Goal: Complete application form

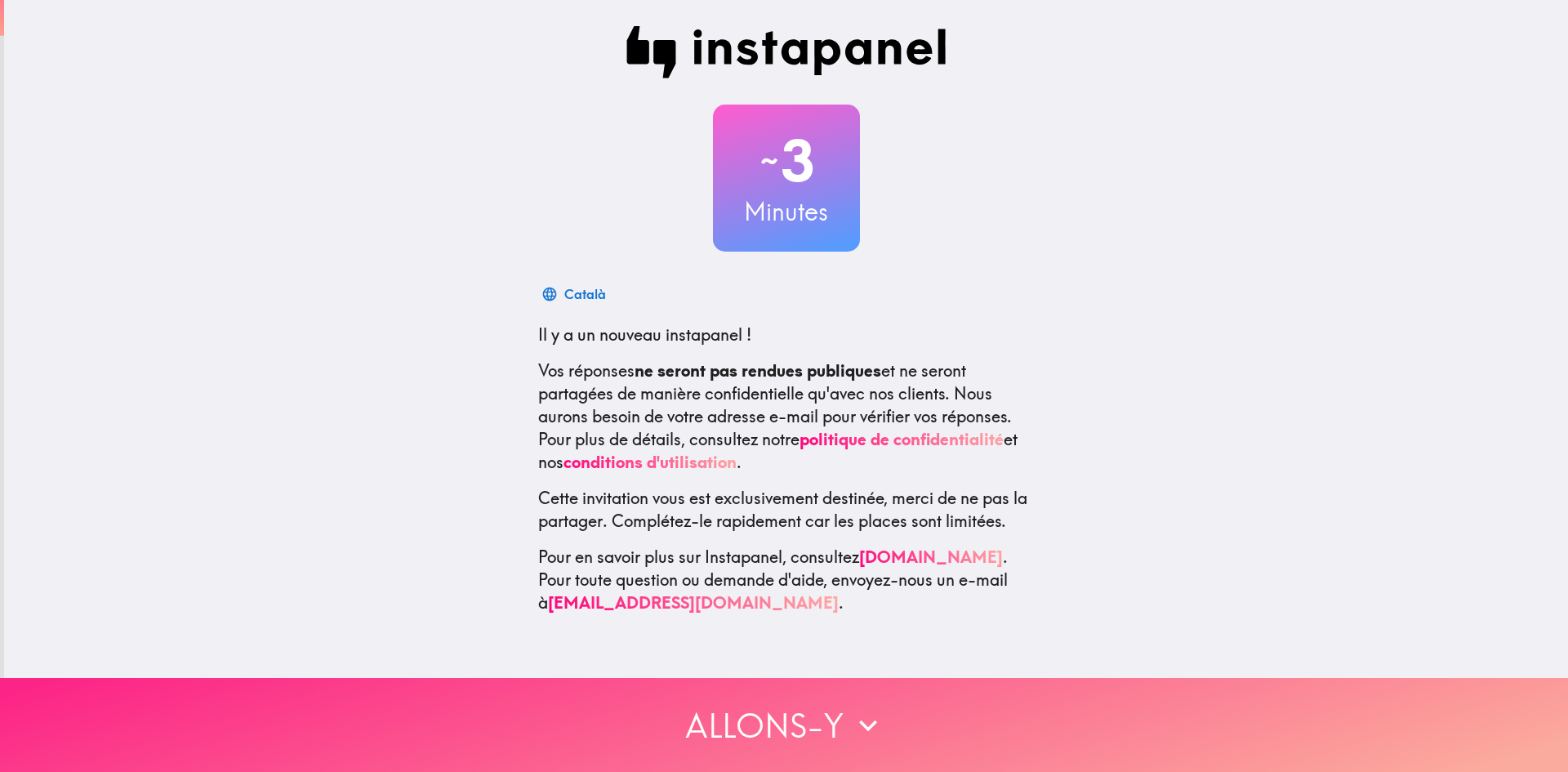
click at [818, 727] on button "Allons-y" at bounding box center [784, 725] width 1568 height 94
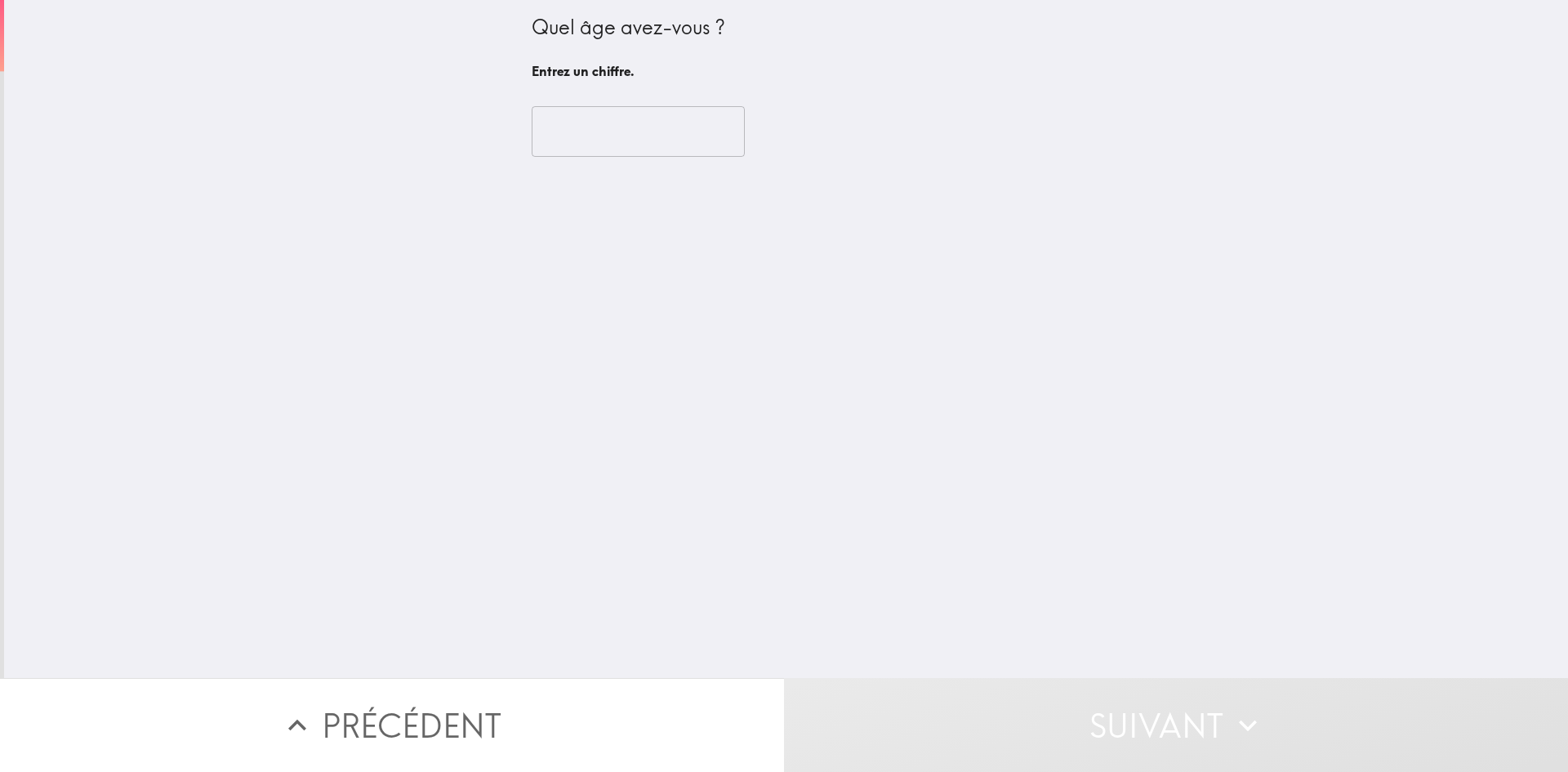
click at [624, 130] on input "number" at bounding box center [638, 132] width 213 height 51
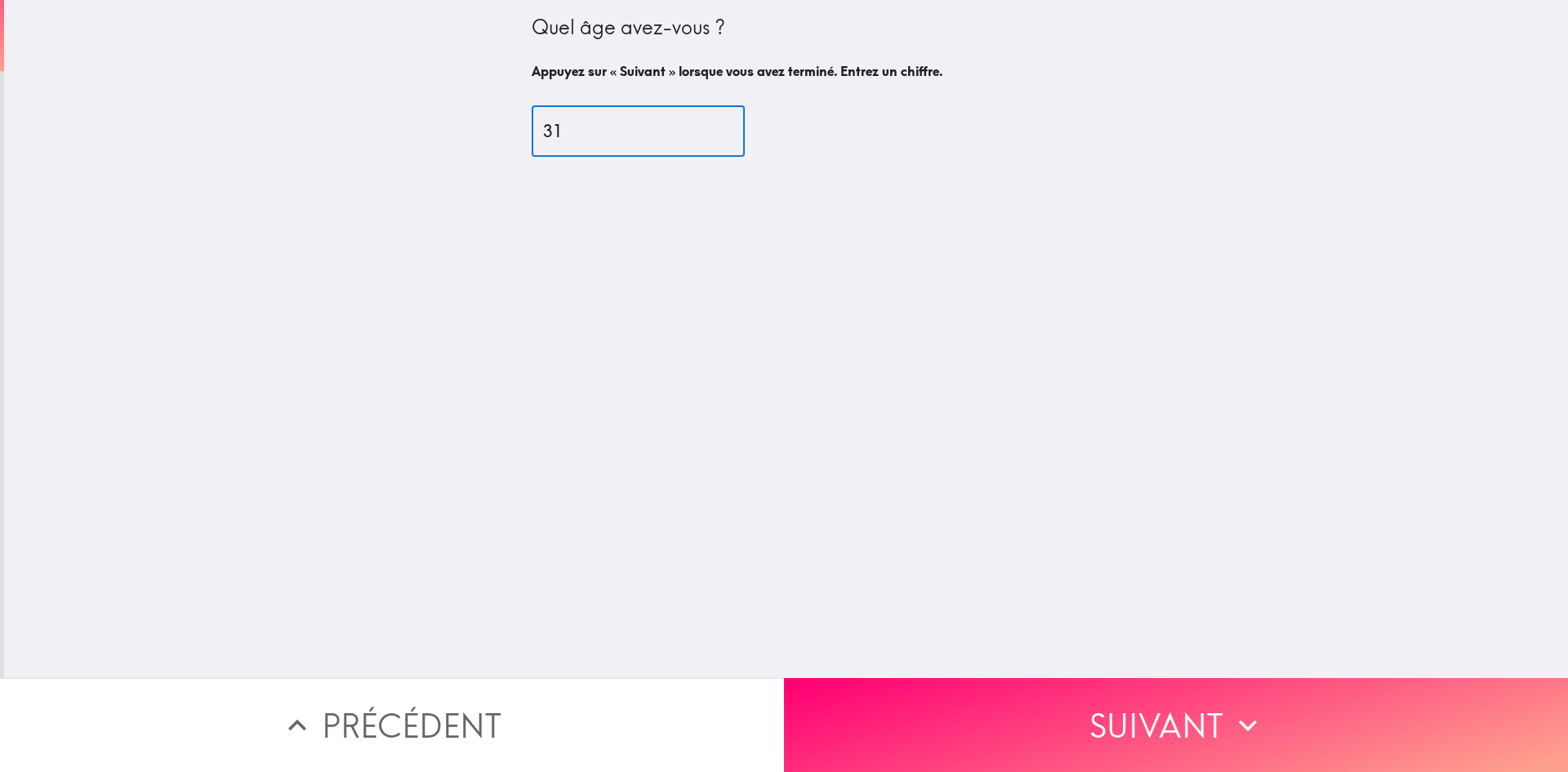
type input "31"
click at [1006, 708] on button "Suivant" at bounding box center [1176, 725] width 784 height 94
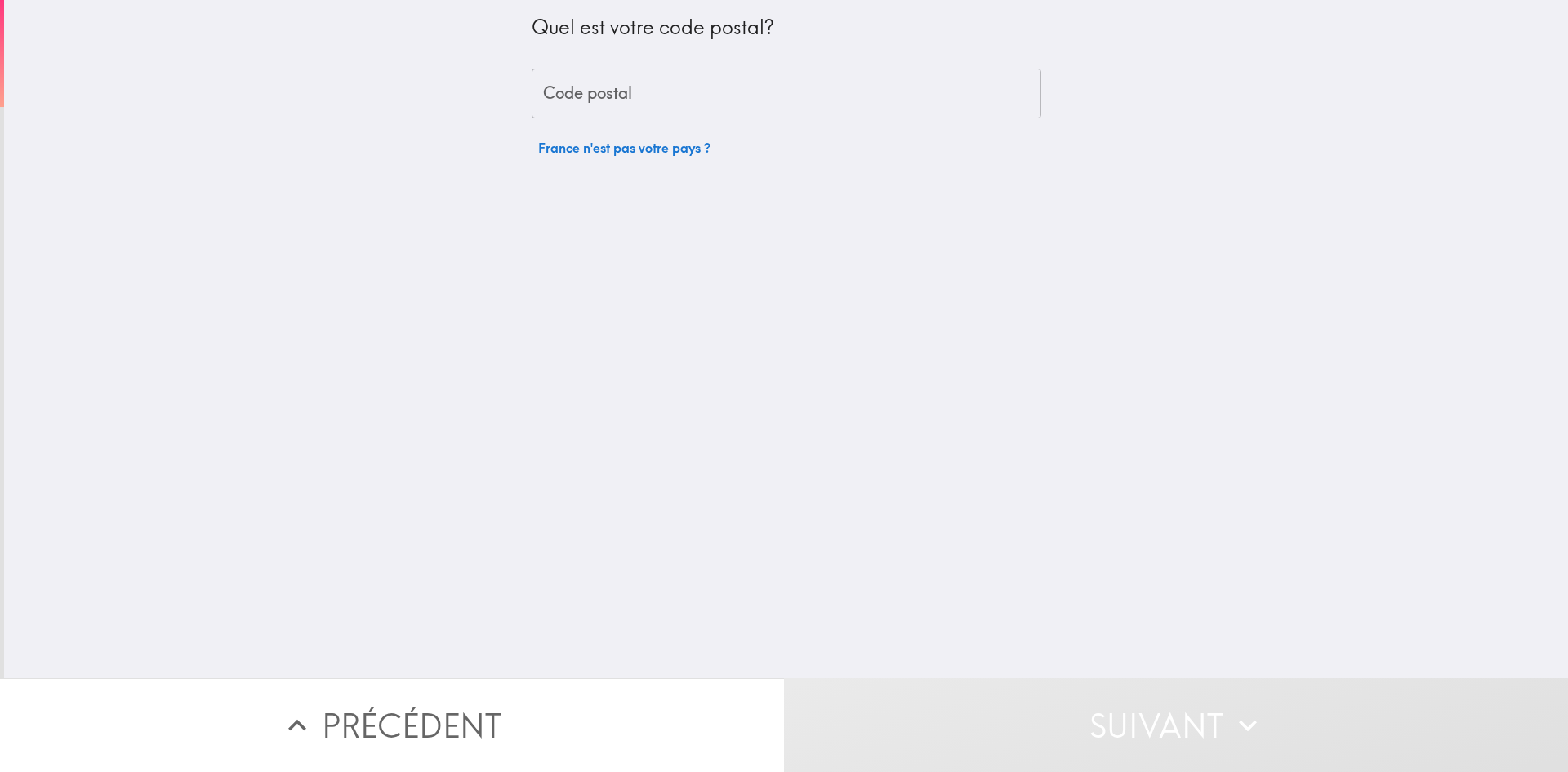
click at [617, 95] on input "Code postal" at bounding box center [786, 94] width 510 height 51
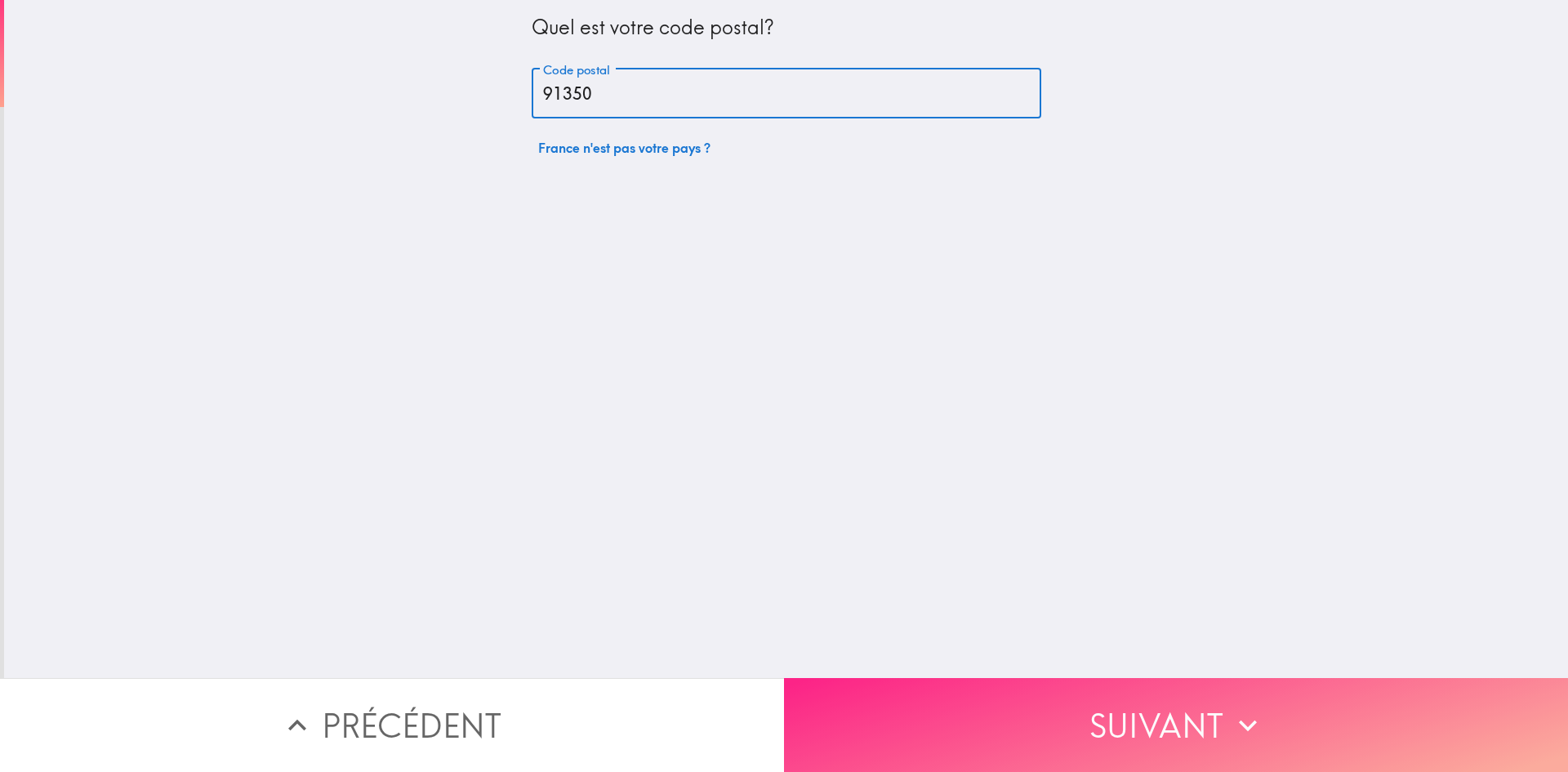
type input "91350"
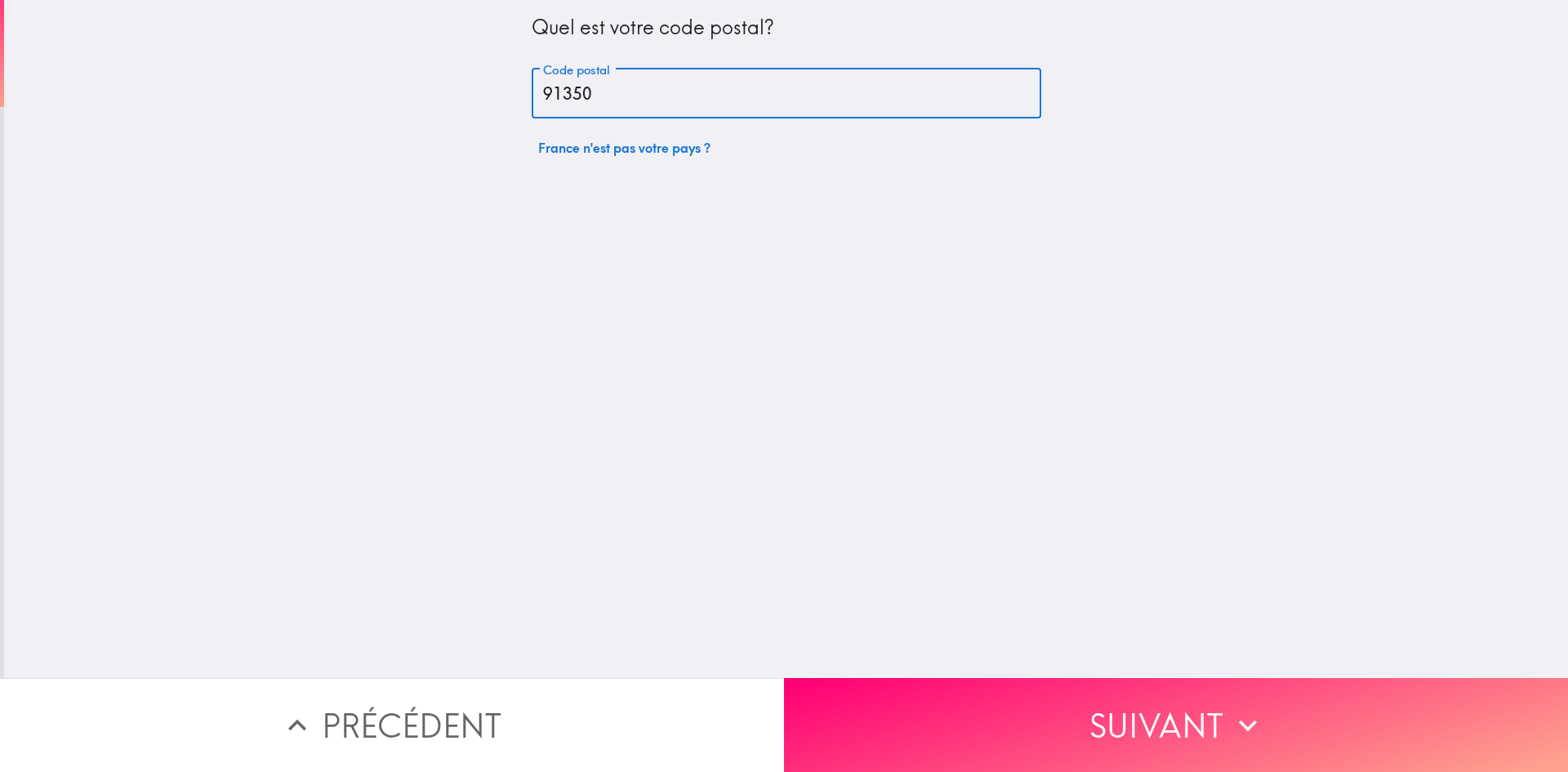
drag, startPoint x: 1066, startPoint y: 700, endPoint x: 1057, endPoint y: 688, distance: 15.0
click at [1067, 700] on button "Suivant" at bounding box center [1176, 725] width 784 height 94
